Goal: Task Accomplishment & Management: Use online tool/utility

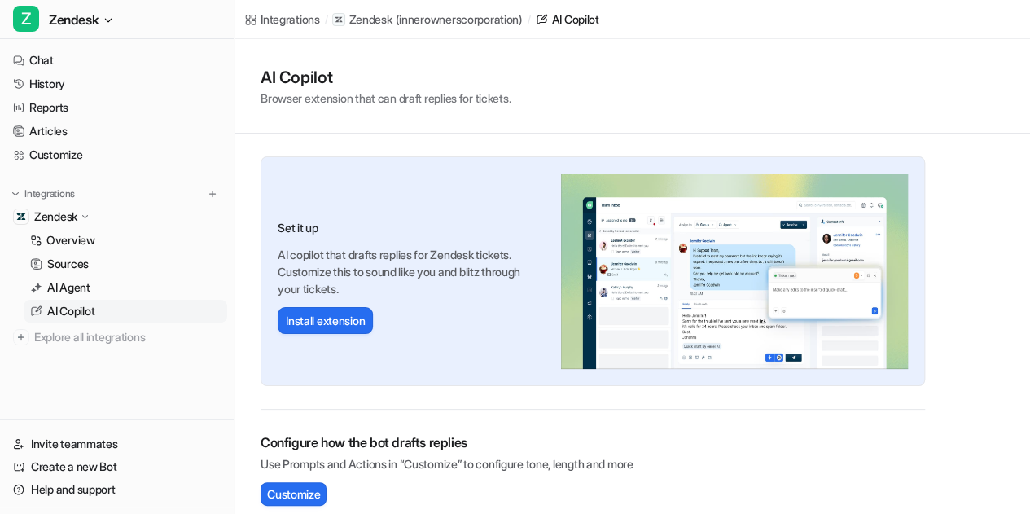
scroll to position [1921, 0]
click at [122, 286] on link "AI Agent" at bounding box center [126, 287] width 204 height 23
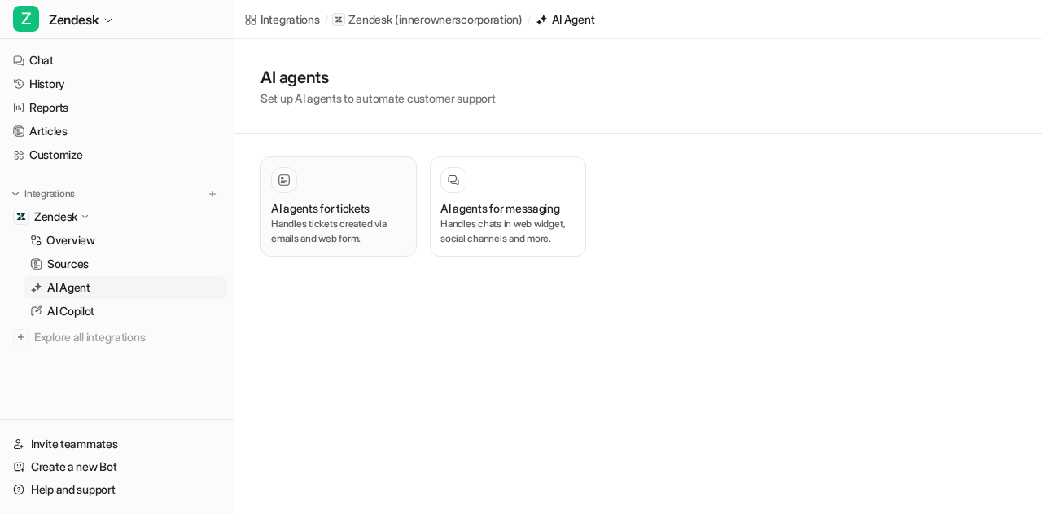
click at [331, 193] on div "AI agents for tickets Handles tickets created via emails and web form." at bounding box center [338, 206] width 135 height 79
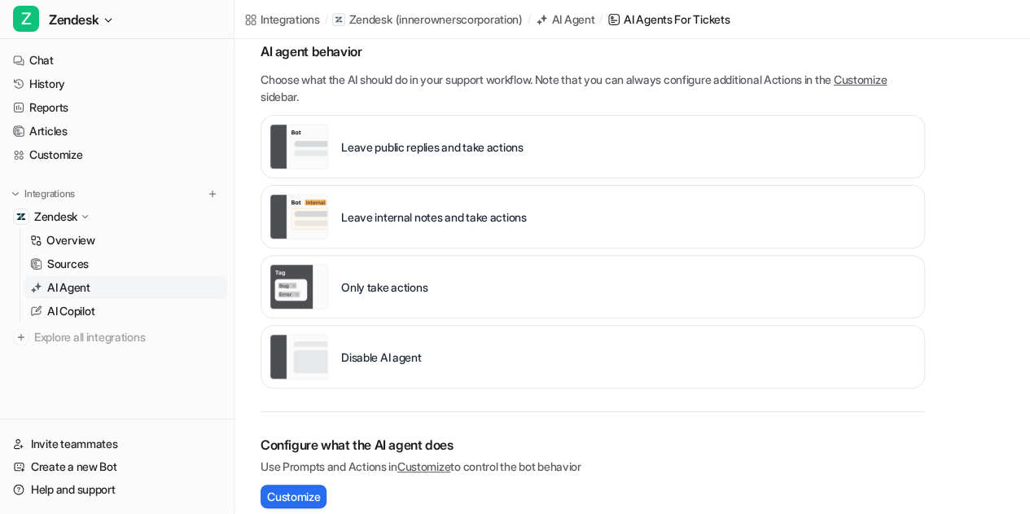
scroll to position [163, 0]
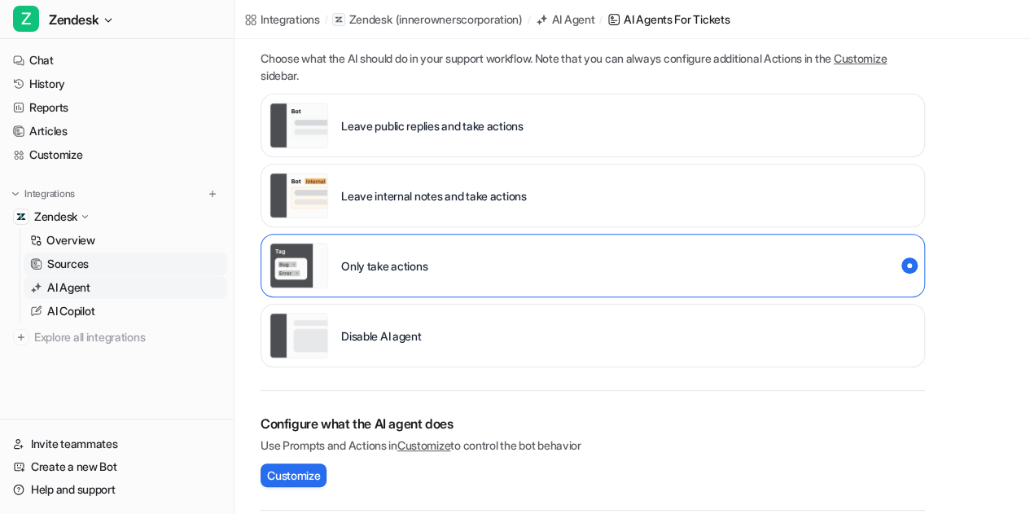
click at [91, 265] on link "Sources" at bounding box center [126, 263] width 204 height 23
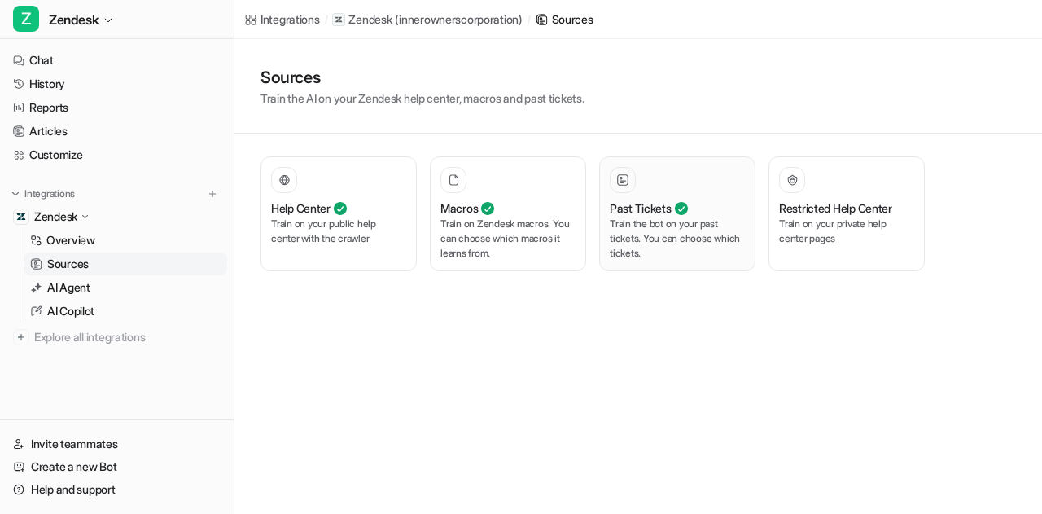
click at [678, 223] on p "Train the bot on your past tickets. You can choose which tickets." at bounding box center [677, 239] width 135 height 44
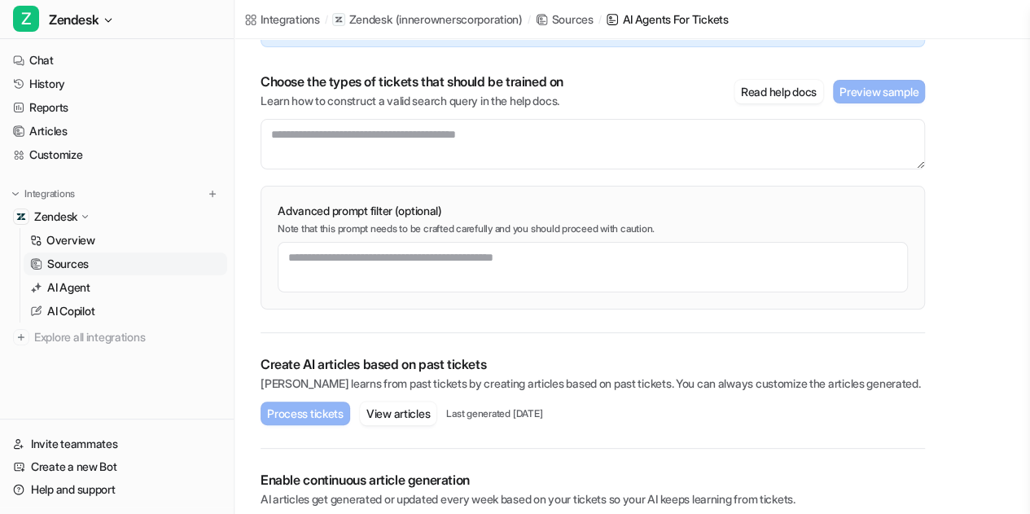
scroll to position [230, 0]
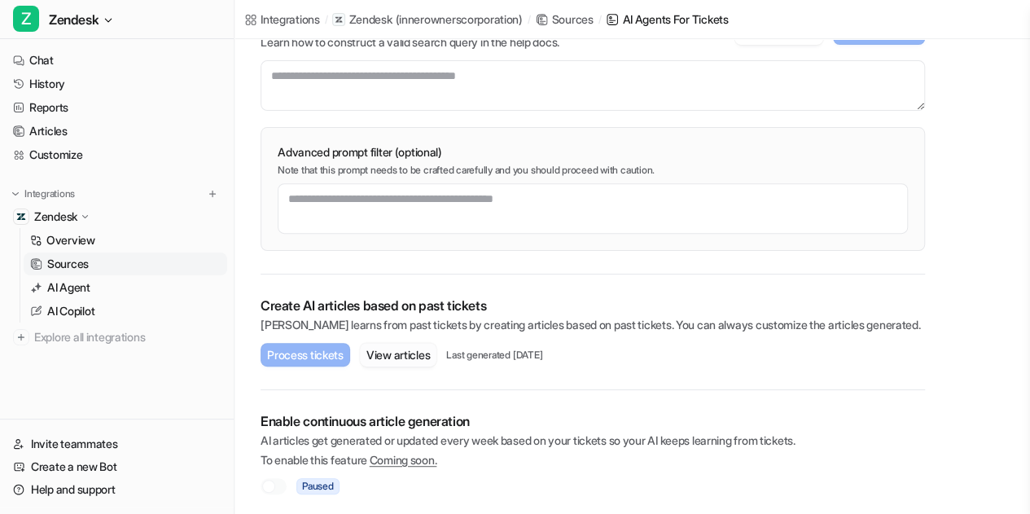
click at [389, 360] on button "View articles" at bounding box center [398, 355] width 77 height 24
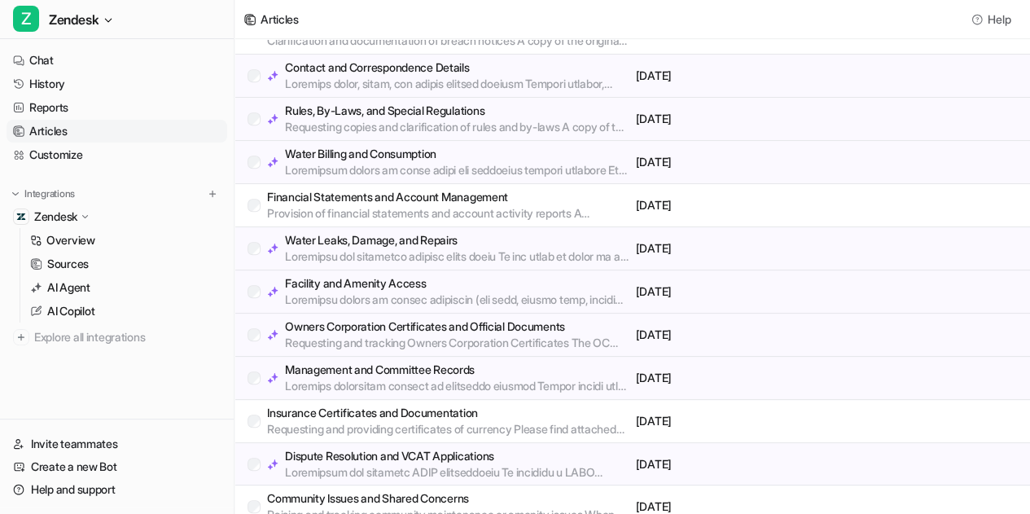
scroll to position [342, 0]
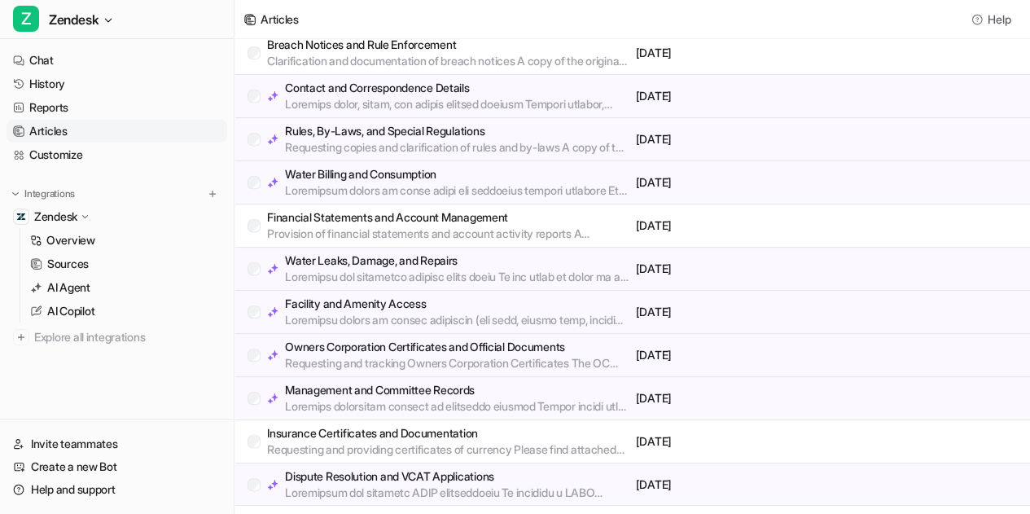
click at [326, 221] on p "Financial Statements and Account Management" at bounding box center [448, 217] width 362 height 16
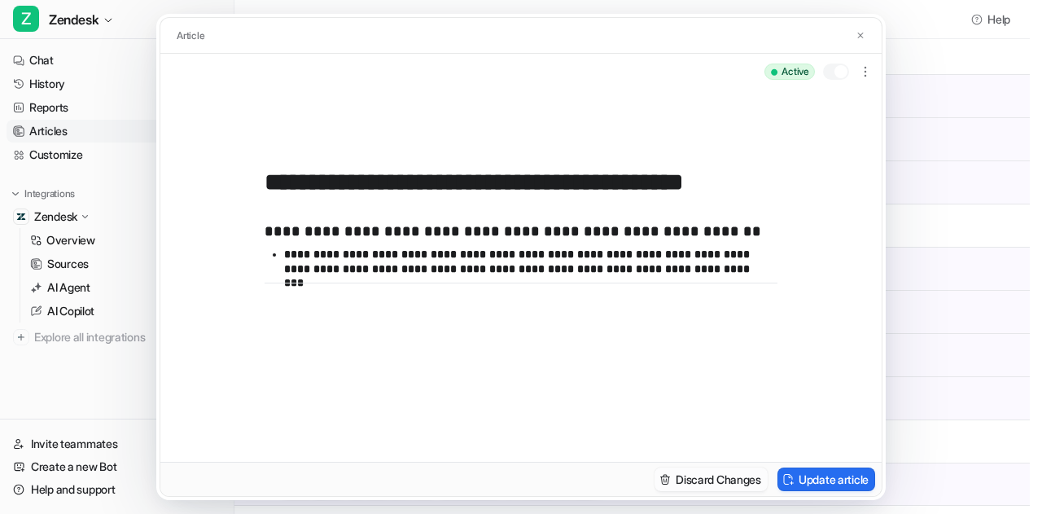
click at [729, 481] on button "Discard Changes" at bounding box center [711, 479] width 113 height 24
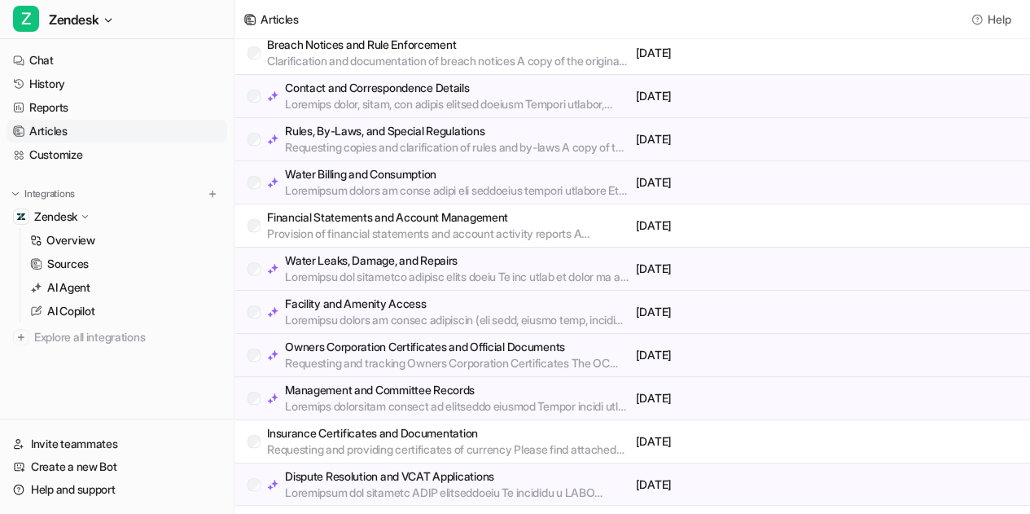
scroll to position [423, 0]
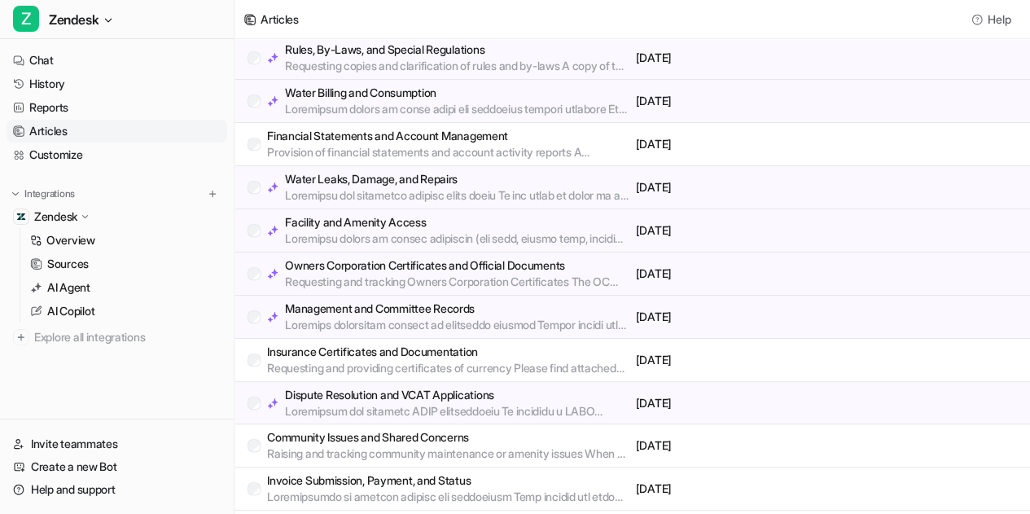
click at [428, 360] on p "Requesting and providing certificates of currency Please find attached the Cert…" at bounding box center [448, 368] width 362 height 16
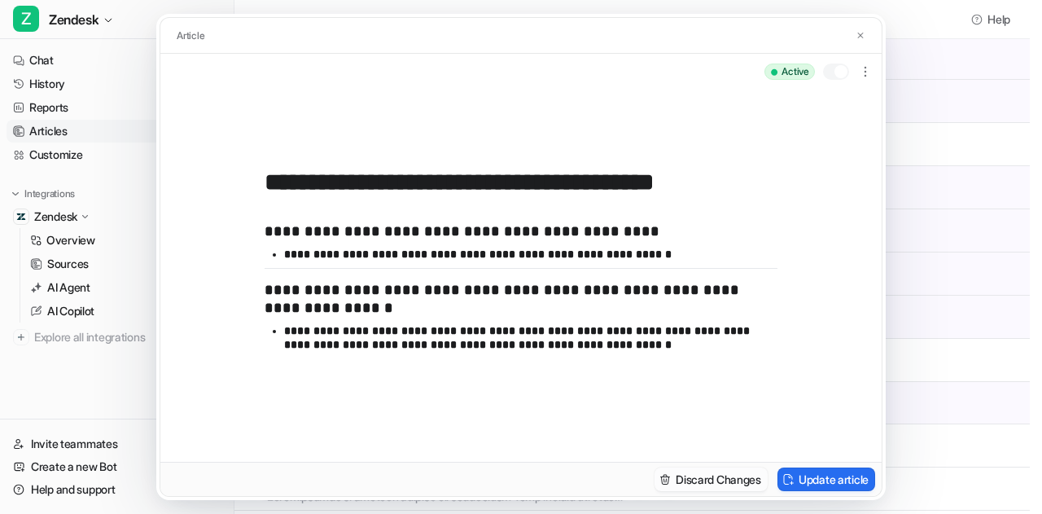
click at [724, 481] on button "Discard Changes" at bounding box center [711, 479] width 113 height 24
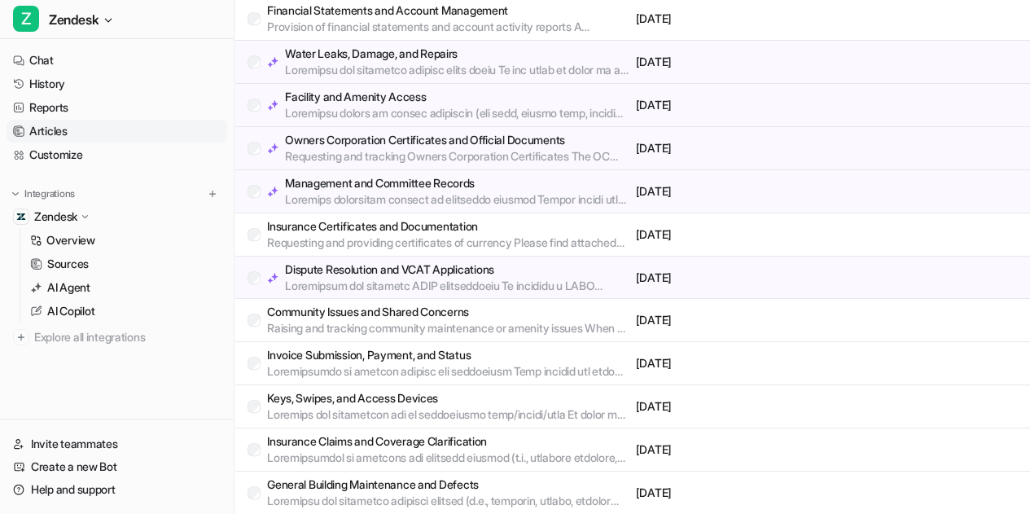
scroll to position [586, 0]
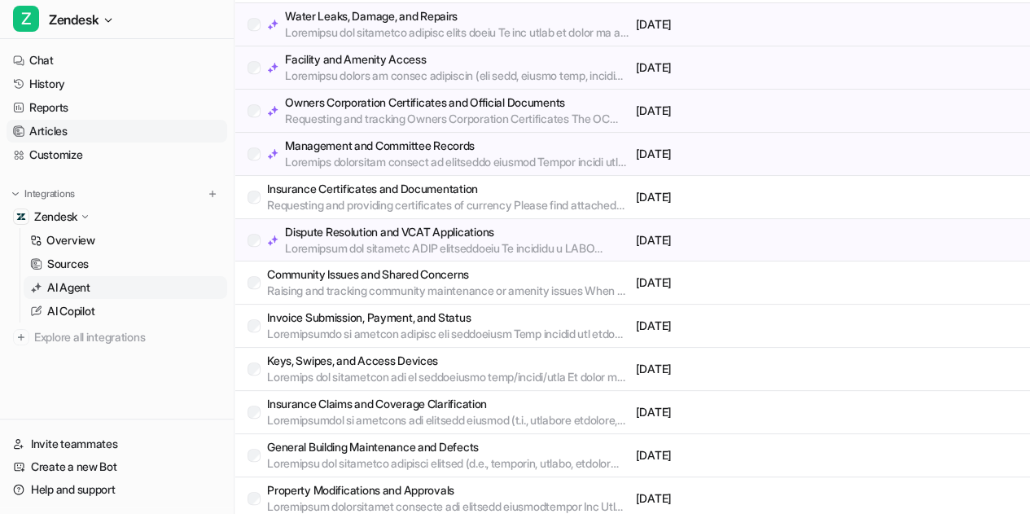
click at [82, 288] on p "AI Agent" at bounding box center [68, 287] width 43 height 16
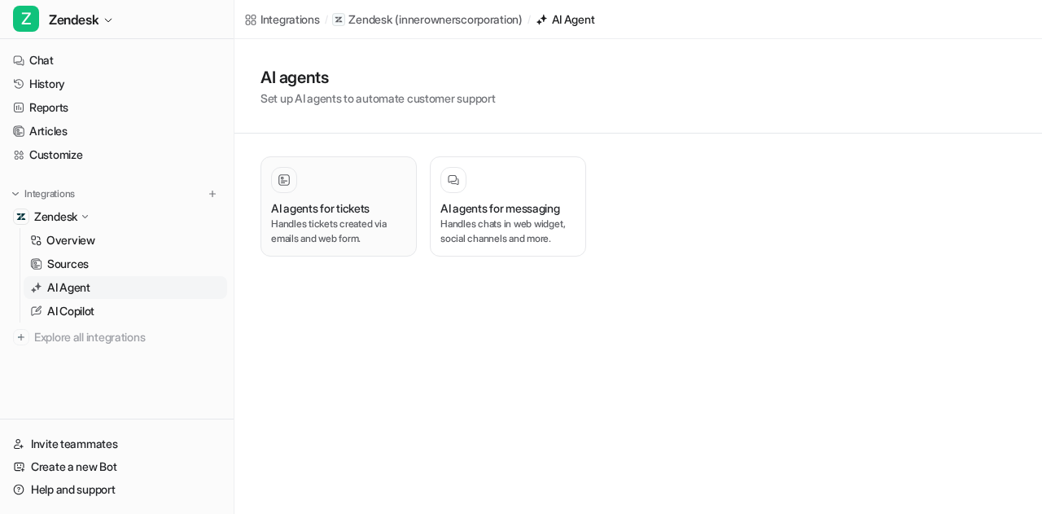
click at [314, 213] on h3 "AI agents for tickets" at bounding box center [320, 207] width 99 height 17
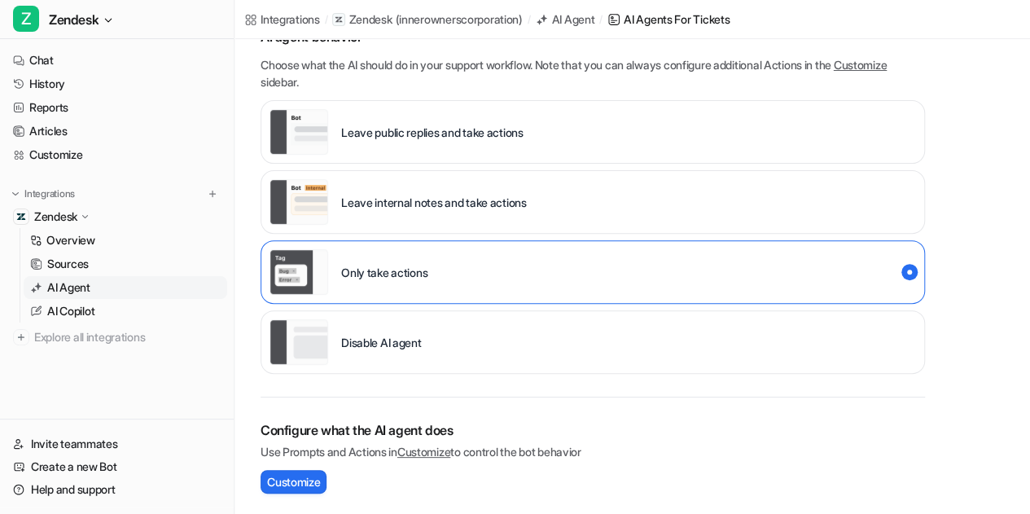
scroll to position [163, 0]
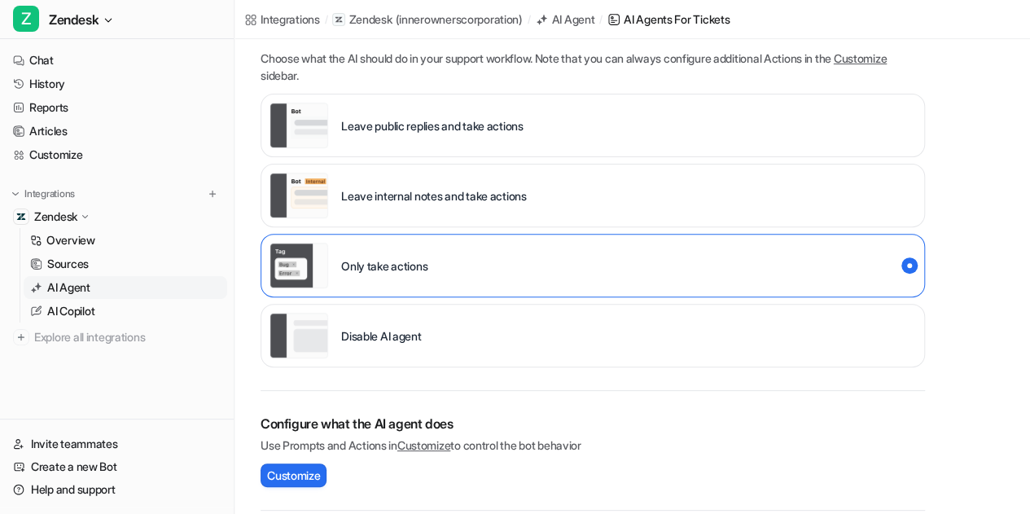
click at [88, 217] on icon at bounding box center [85, 216] width 12 height 11
click at [86, 216] on icon at bounding box center [85, 216] width 11 height 12
click at [69, 314] on p "AI Copilot" at bounding box center [70, 311] width 47 height 16
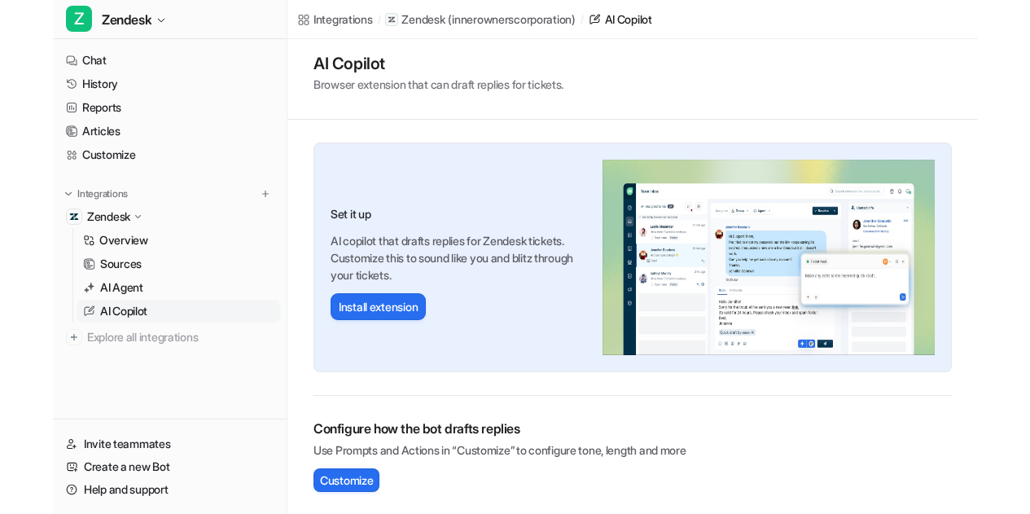
scroll to position [1921, 0]
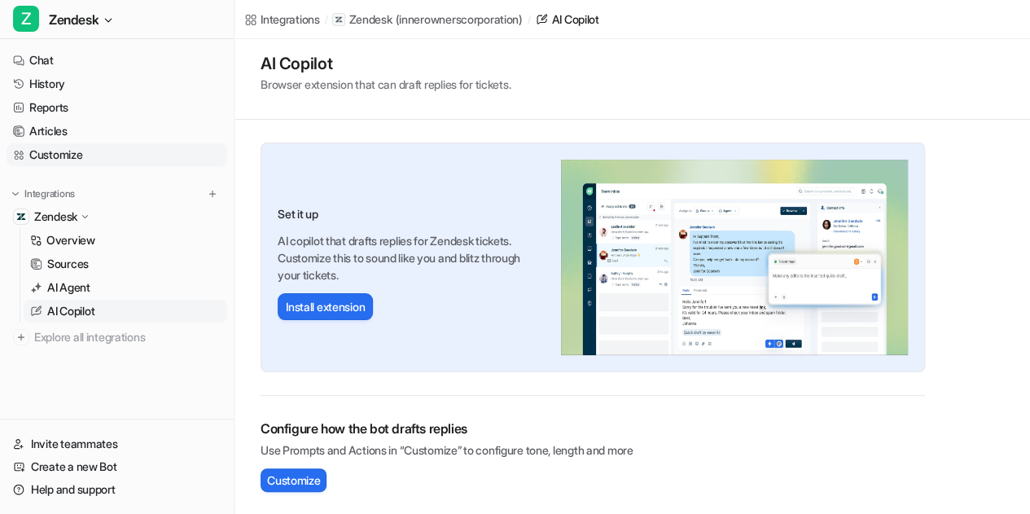
drag, startPoint x: 67, startPoint y: 157, endPoint x: 86, endPoint y: 147, distance: 21.8
click at [67, 157] on link "Customize" at bounding box center [117, 154] width 221 height 23
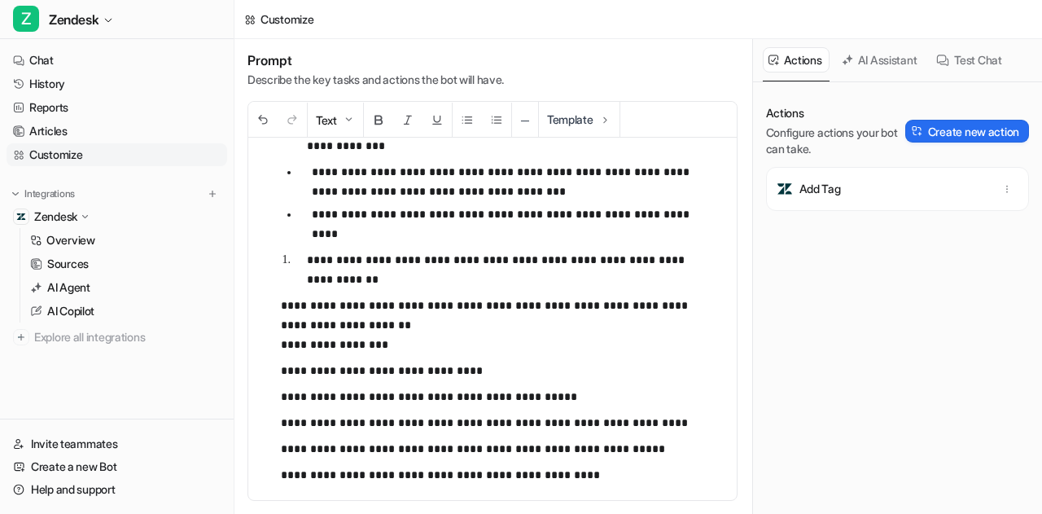
scroll to position [1921, 0]
click at [877, 57] on button "AI Assistant" at bounding box center [880, 59] width 89 height 25
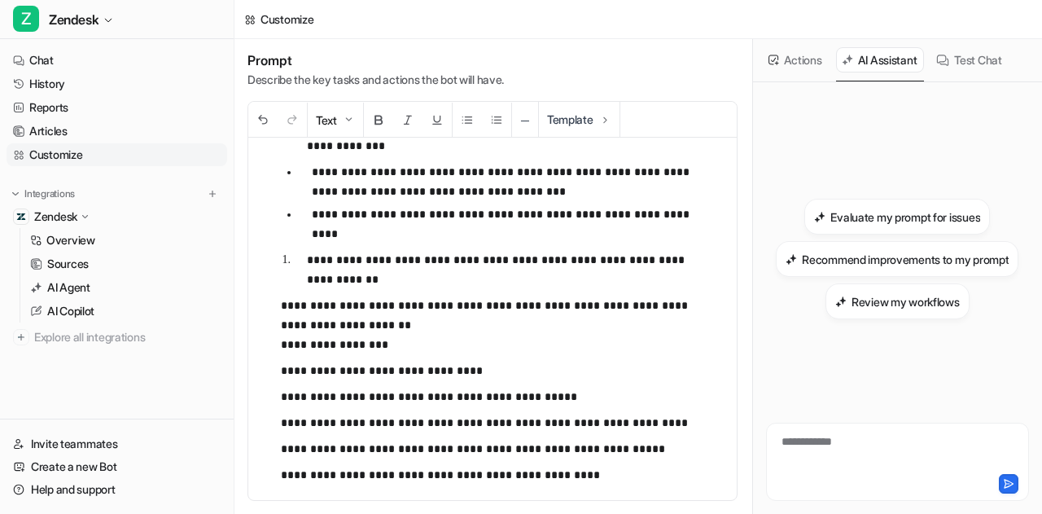
click at [969, 50] on button "Test Chat" at bounding box center [970, 59] width 78 height 25
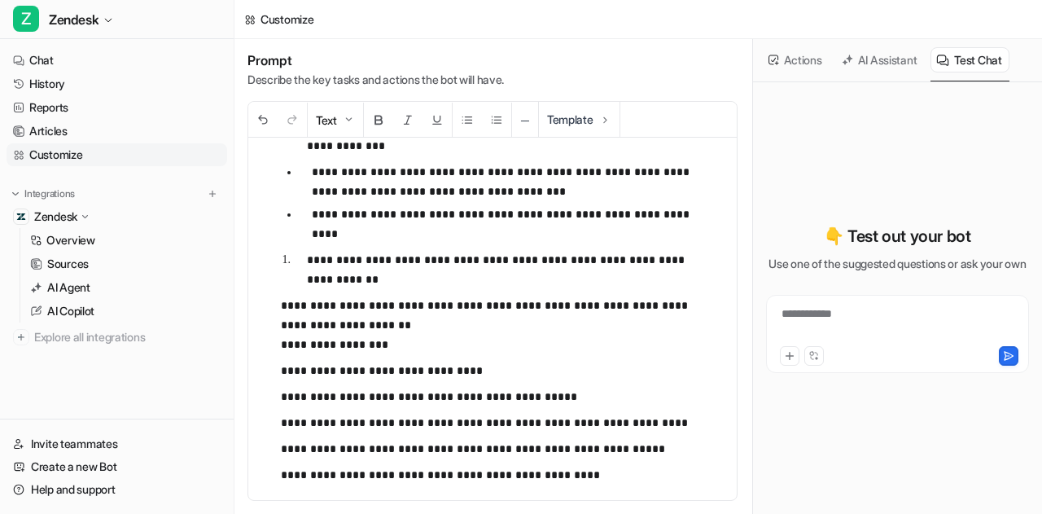
click at [882, 315] on div "**********" at bounding box center [898, 323] width 256 height 37
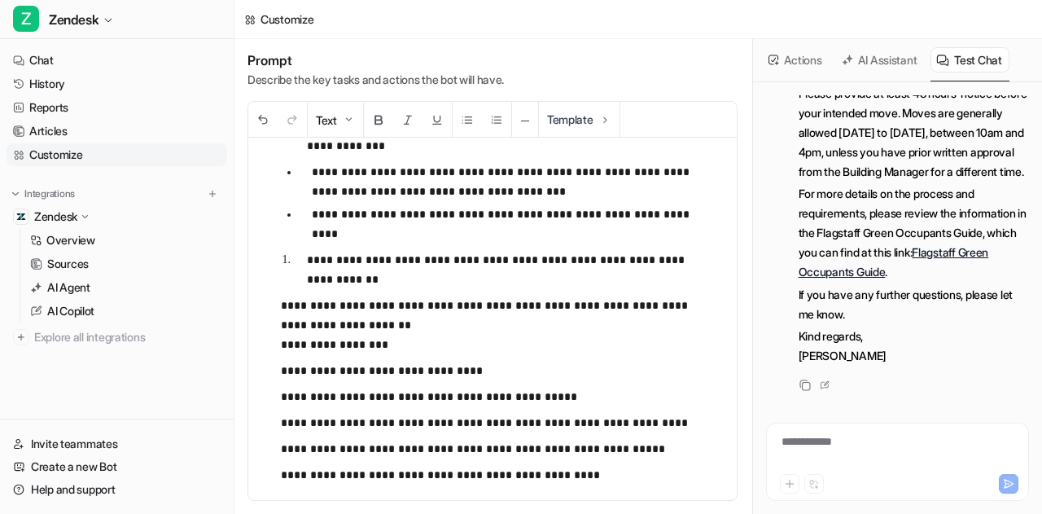
scroll to position [272, 0]
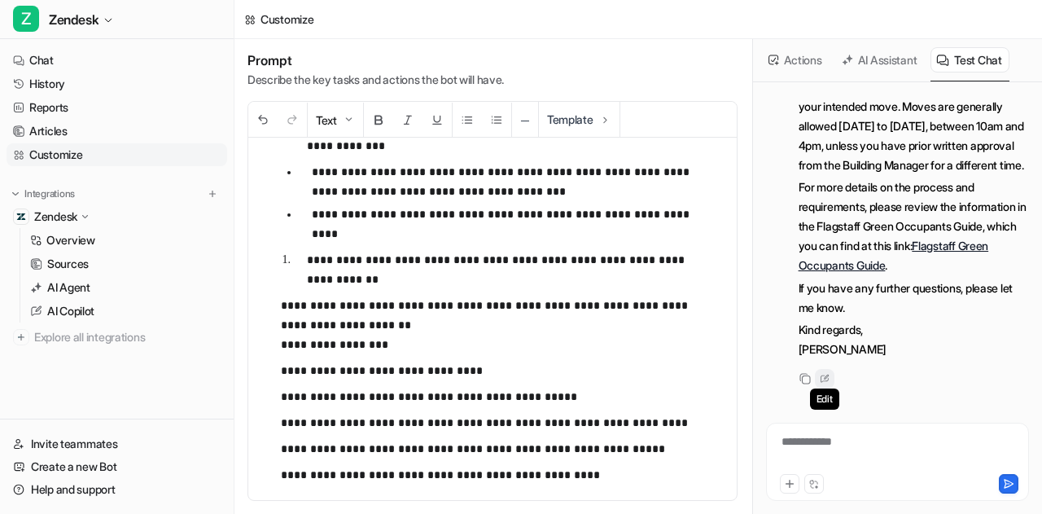
click at [822, 379] on icon at bounding box center [825, 378] width 16 height 21
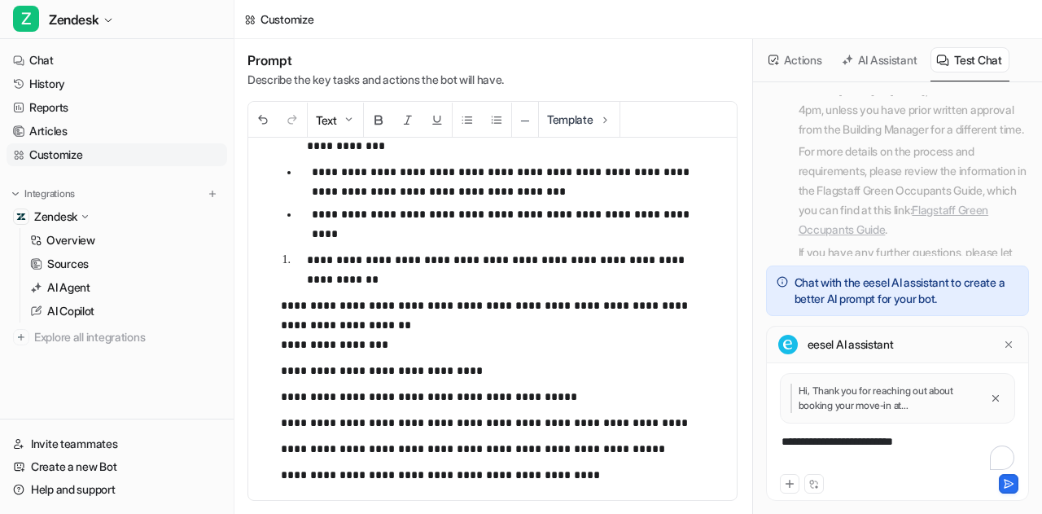
click at [946, 442] on div "**********" at bounding box center [898, 451] width 256 height 37
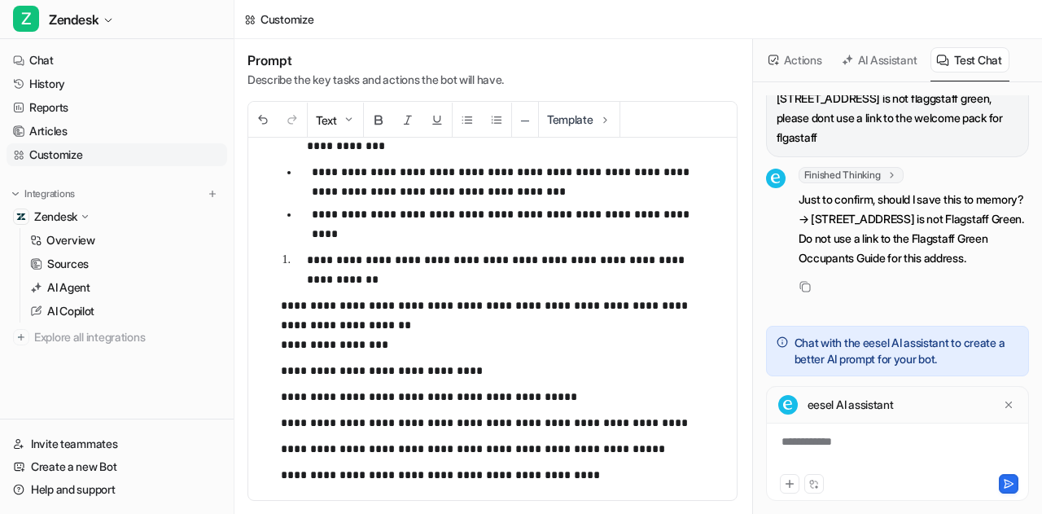
scroll to position [669, 0]
